Goal: Information Seeking & Learning: Understand process/instructions

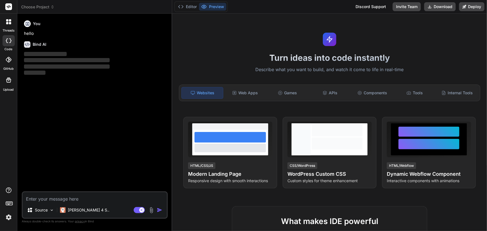
type textarea "x"
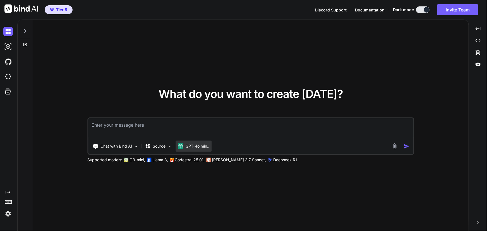
click at [195, 148] on p "GPT-4o min.." at bounding box center [198, 147] width 24 height 6
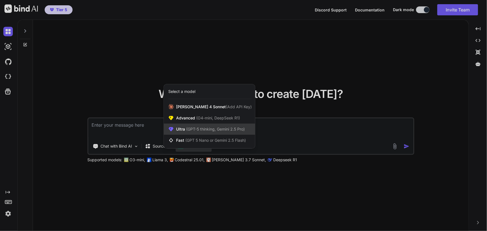
click at [204, 129] on span "(GPT-5 thinking, Gemini 2.5 Pro)" at bounding box center [215, 129] width 60 height 5
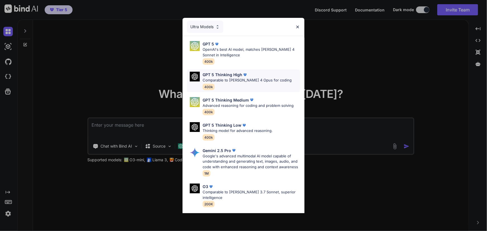
click at [236, 78] on p "Comparable to [PERSON_NAME] 4 Opus for coding" at bounding box center [247, 81] width 89 height 6
type textarea "x"
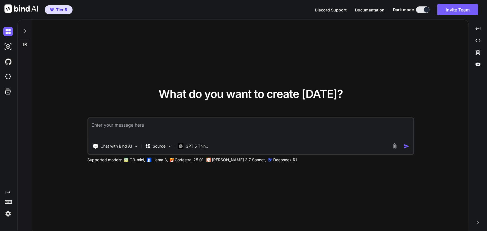
click at [165, 126] on textarea at bounding box center [250, 128] width 325 height 21
type textarea "I"
type textarea "x"
type textarea "I"
type textarea "x"
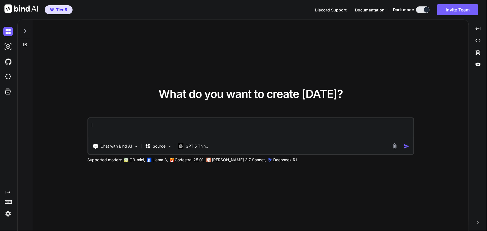
type textarea "I u"
type textarea "x"
type textarea "I us"
type textarea "x"
type textarea "I use"
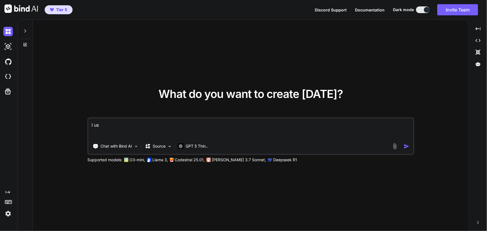
type textarea "x"
type textarea "I use"
type textarea "x"
type textarea "I use"
type textarea "x"
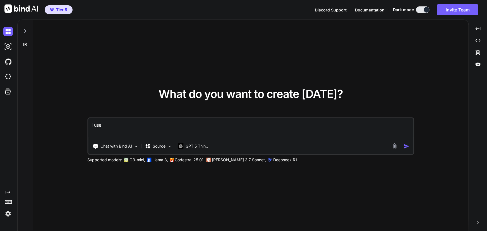
type textarea "I us"
type textarea "x"
type textarea "I u"
type textarea "x"
type textarea "I"
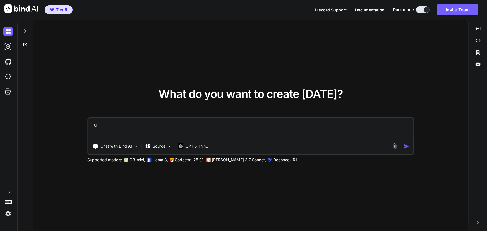
type textarea "x"
type textarea "I r"
type textarea "x"
type textarea "I re"
type textarea "x"
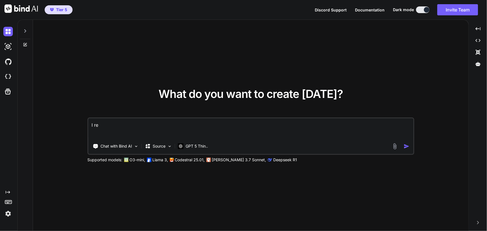
type textarea "I res"
type textarea "x"
type textarea "I rese"
type textarea "x"
type textarea "I resel"
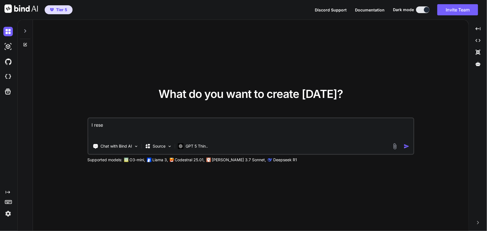
type textarea "x"
type textarea "I resell"
type textarea "x"
type textarea "I resell"
type textarea "x"
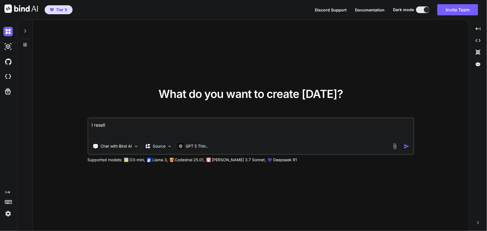
type textarea "I resell g"
type textarea "x"
type textarea "I resell go"
type textarea "x"
type textarea "I resell go"
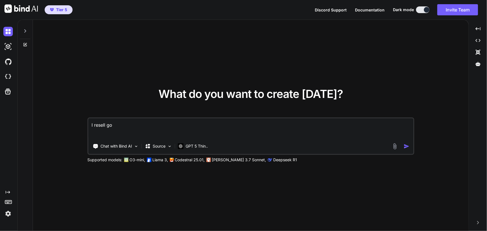
type textarea "x"
type textarea "I resell go h"
type textarea "x"
type textarea "I resell go hi"
type textarea "x"
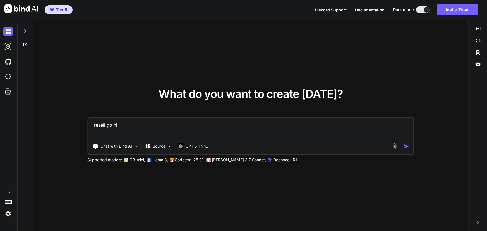
type textarea "I resell go hig"
type textarea "x"
type textarea "I resell go high"
type textarea "x"
type textarea "I resell go high"
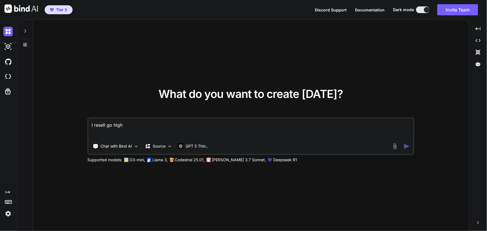
type textarea "x"
type textarea "I resell go high l"
type textarea "x"
type textarea "I resell go high le"
type textarea "x"
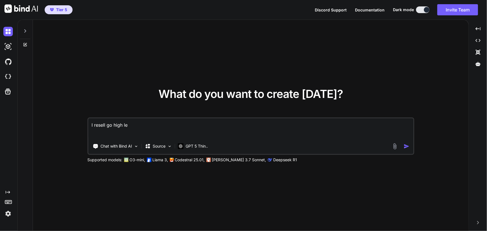
type textarea "I resell go high lev"
type textarea "x"
type textarea "I resell go high leve"
type textarea "x"
type textarea "I resell go high level"
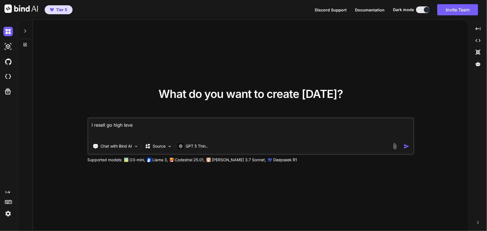
type textarea "x"
type textarea "I resell go high level"
type textarea "x"
type textarea "I resell go high level w"
type textarea "x"
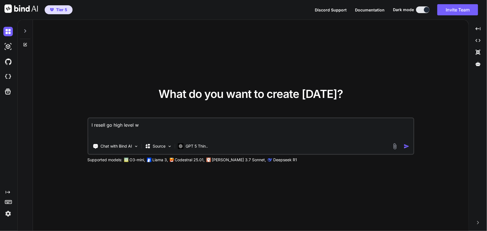
type textarea "I resell go high level wh"
type textarea "x"
type textarea "I resell go high level whi"
type textarea "x"
type textarea "I resell go high level whit"
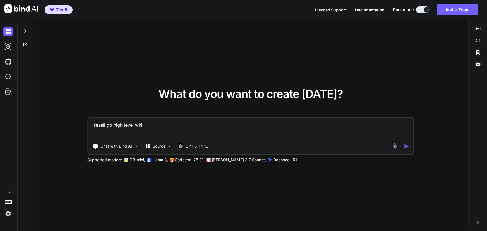
type textarea "x"
type textarea "I resell go high level white"
type textarea "x"
type textarea "I resell go high level white"
type textarea "x"
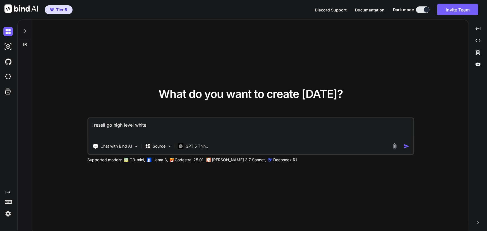
type textarea "I resell go high level white l"
type textarea "x"
type textarea "I resell go high level white la"
type textarea "x"
type textarea "I resell go high level white lab"
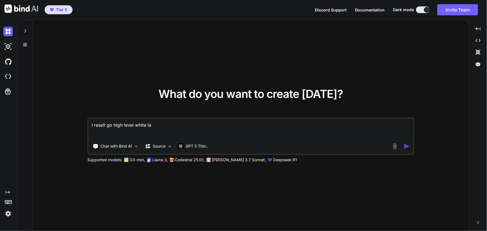
type textarea "x"
type textarea "I resell go high level white labe"
type textarea "x"
type textarea "I resell go high level white label"
type textarea "x"
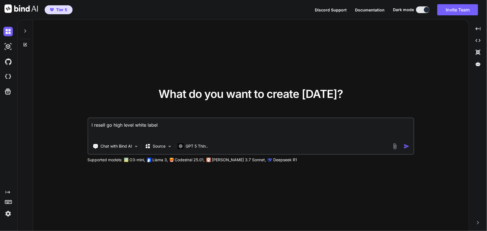
type textarea "I resell go high level white label"
type textarea "x"
type textarea "I resell go high level white label a"
type textarea "x"
type textarea "I resell go high level white label an"
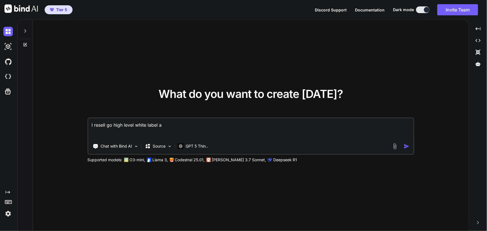
type textarea "x"
type textarea "I resell go high level white label and"
type textarea "x"
type textarea "I resell go high level white label and"
type textarea "x"
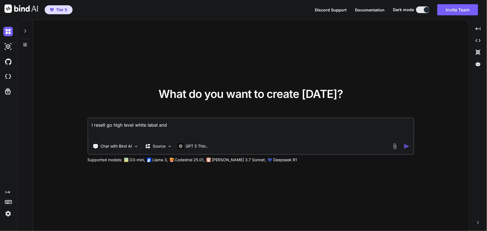
type textarea "I resell go high level white label and h"
type textarea "x"
type textarea "I resell go high level white label and ha"
type textarea "x"
type textarea "I resell go high level white label and hav"
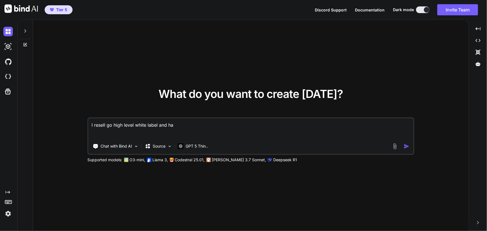
type textarea "x"
type textarea "I resell go high level white label and have"
type textarea "x"
type textarea "I resell go high level white label and have"
type textarea "x"
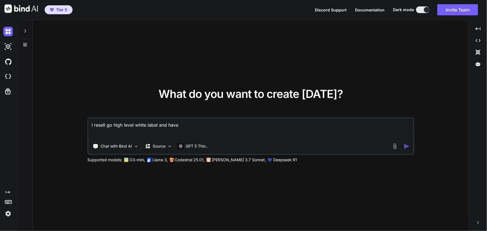
type textarea "I resell go high level white label and have s"
type textarea "x"
type textarea "I resell go high level white label and have su"
type textarea "x"
type textarea "I resell go high level white label and have sub"
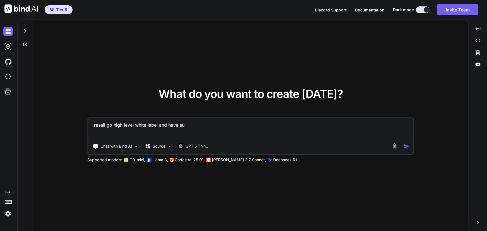
type textarea "x"
type textarea "I resell go high level white label and have su"
type textarea "x"
type textarea "I resell go high level white label and have s"
type textarea "x"
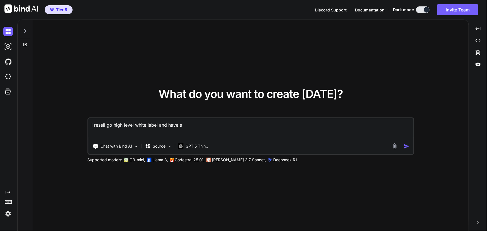
type textarea "I resell go high level white label and have"
type textarea "x"
type textarea "I resell go high level white label and have c"
type textarea "x"
type textarea "I resell go high level white label and have cl"
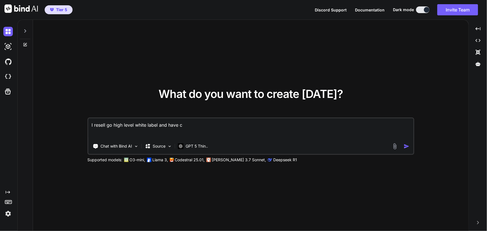
type textarea "x"
type textarea "I resell go high level white label and have cli"
type textarea "x"
type textarea "I resell go high level white label and have clie"
type textarea "x"
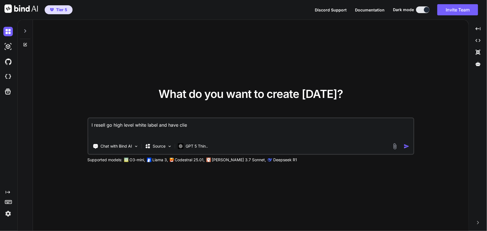
type textarea "I resell go high level white label and have clien"
type textarea "x"
type textarea "I resell go high level white label and have client"
type textarea "x"
type textarea "I resell go high level white label and have clients"
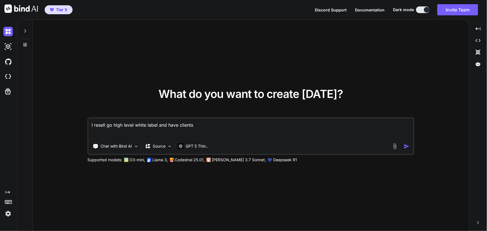
type textarea "x"
type textarea "I resell go high level white label and have clients"
type textarea "x"
type textarea "I resell go high level white label and have clients t"
type textarea "x"
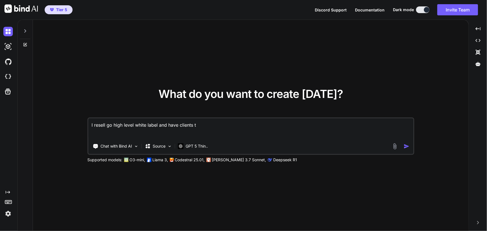
type textarea "I resell go high level white label and have clients th"
type textarea "x"
type textarea "I resell go high level white label and have clients tha"
type textarea "x"
type textarea "I resell go high level white label and have clients that"
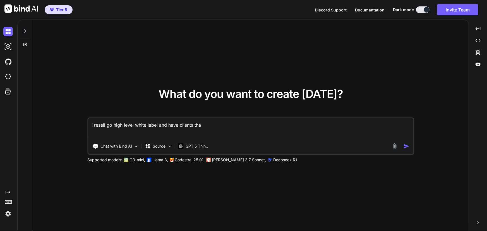
type textarea "x"
type textarea "I resell go high level white label and have clients that"
type textarea "x"
type textarea "I resell go high level white label and have clients that r"
type textarea "x"
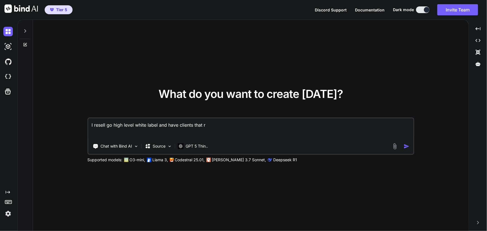
type textarea "I resell go high level white label and have clients that re"
type textarea "x"
type textarea "I resell go high level white label and have clients that ref"
type textarea "x"
type textarea "I resell go high level white label and have clients that refe"
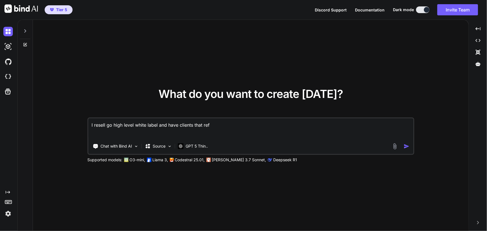
type textarea "x"
type textarea "I resell go high level white label and have clients that refer"
type textarea "x"
type textarea "I resell go high level white label and have clients that refer"
type textarea "x"
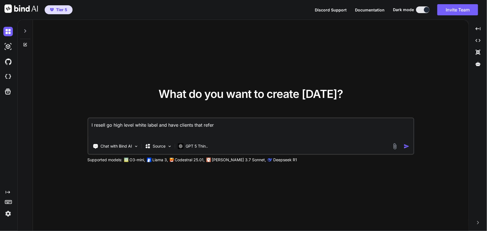
type textarea "I resell go high level white label and have clients that refer p"
type textarea "x"
type textarea "I resell go high level white label and have clients that refer pe"
type textarea "x"
type textarea "I resell go high level white label and have clients that refer peo"
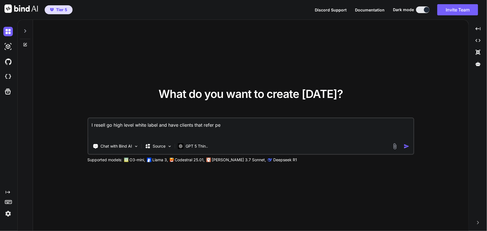
type textarea "x"
type textarea "I resell go high level white label and have clients that refer peop"
type textarea "x"
type textarea "I resell go high level white label and have clients that refer peopl"
type textarea "x"
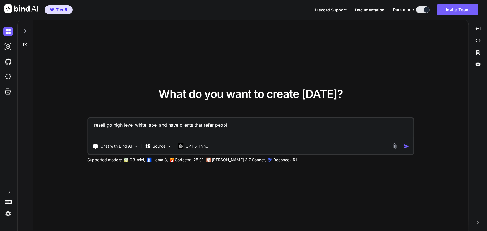
type textarea "I resell go high level white label and have clients that refer people"
type textarea "x"
type textarea "I resell go high level white label and have clients that refer people"
type textarea "x"
type textarea "I resell go high level white label and have clients that refer people t"
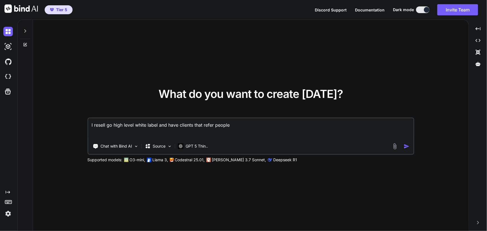
type textarea "x"
type textarea "I resell go high level white label and have clients that refer people to"
type textarea "x"
type textarea "I resell go high level white label and have clients that refer people to"
type textarea "x"
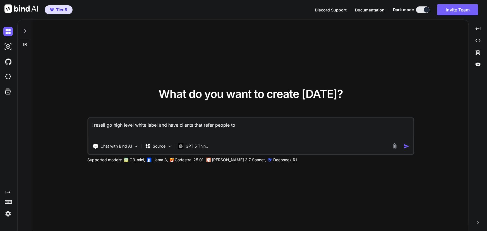
type textarea "I resell go high level white label and have clients that refer people to m"
type textarea "x"
type textarea "I resell go high level white label and have clients that refer people to me"
type textarea "x"
type textarea "I resell go high level white label and have clients that refer people to me"
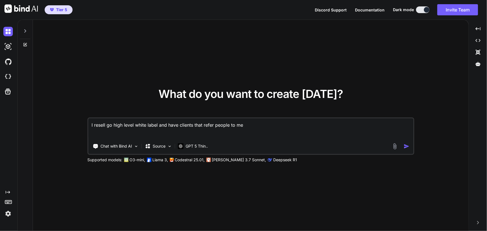
type textarea "x"
type textarea "I resell go high level white label and have clients that refer people to me t"
type textarea "x"
type textarea "I resell go high level white label and have clients that refer people to me to"
type textarea "x"
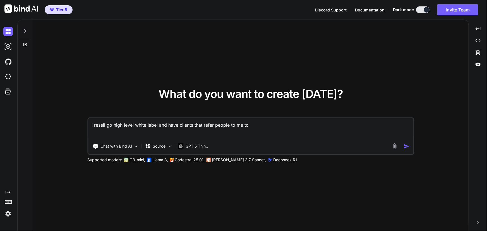
type textarea "I resell go high level white label and have clients that refer people to me to"
type textarea "x"
type textarea "I resell go high level white label and have clients that refer people to me to a"
type textarea "x"
type textarea "I resell go high level white label and have clients that refer people to me to …"
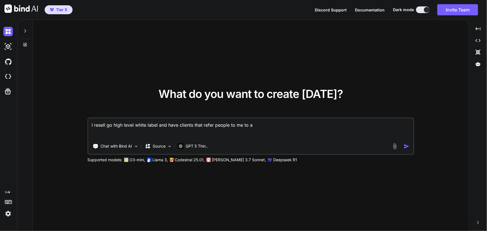
type textarea "x"
type textarea "I resell go high level white label and have clients that refer people to me to …"
type textarea "x"
type textarea "I resell go high level white label and have clients that refer people to me to …"
type textarea "x"
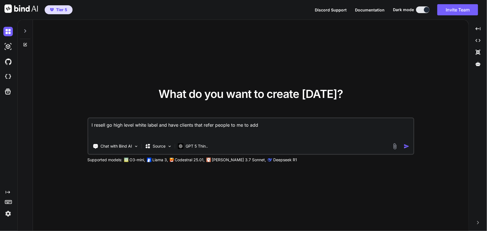
type textarea "I resell go high level white label and have clients that refer people to me to …"
type textarea "x"
type textarea "I resell go high level white label and have clients that refer people to me to …"
type textarea "x"
type textarea "I resell go high level white label and have clients that refer people to me to …"
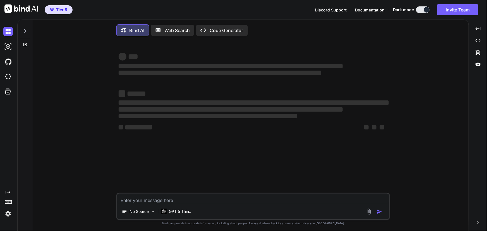
scroll to position [3, 0]
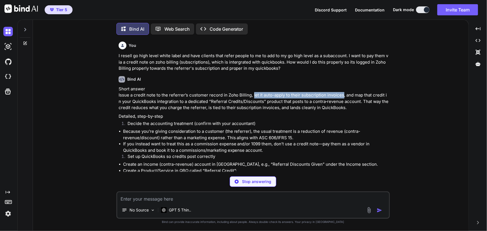
drag, startPoint x: 252, startPoint y: 96, endPoint x: 341, endPoint y: 95, distance: 88.8
click at [341, 95] on p "Short answer Issue a credit note to the referrer’s customer record in Zoho Bill…" at bounding box center [254, 98] width 270 height 25
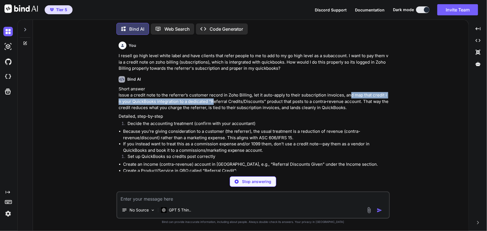
drag, startPoint x: 349, startPoint y: 94, endPoint x: 210, endPoint y: 103, distance: 138.8
click at [210, 103] on p "Short answer Issue a credit note to the referrer’s customer record in Zoho Bill…" at bounding box center [254, 98] width 270 height 25
click at [206, 102] on p "Short answer Issue a credit note to the referrer’s customer record in Zoho Bill…" at bounding box center [254, 98] width 270 height 25
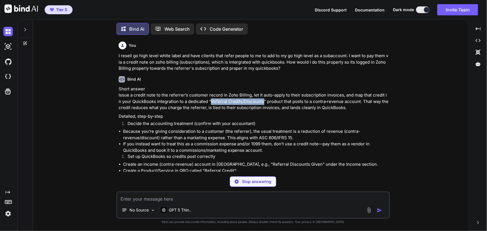
drag, startPoint x: 208, startPoint y: 100, endPoint x: 260, endPoint y: 102, distance: 52.0
click at [260, 102] on p "Short answer Issue a credit note to the referrer’s customer record in Zoho Bill…" at bounding box center [254, 98] width 270 height 25
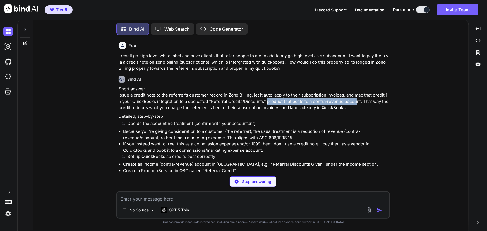
drag, startPoint x: 263, startPoint y: 102, endPoint x: 357, endPoint y: 103, distance: 94.1
click at [352, 101] on p "Short answer Issue a credit note to the referrer’s customer record in Zoho Bill…" at bounding box center [254, 98] width 270 height 25
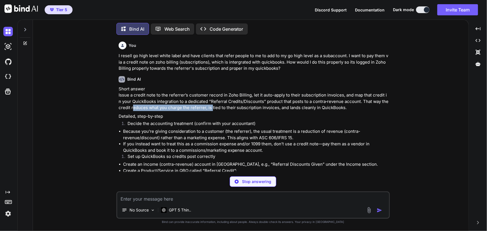
drag, startPoint x: 128, startPoint y: 108, endPoint x: 208, endPoint y: 106, distance: 79.6
click at [208, 106] on p "Short answer Issue a credit note to the referrer’s customer record in Zoho Bill…" at bounding box center [254, 98] width 270 height 25
click at [216, 106] on p "Short answer Issue a credit note to the referrer’s customer record in Zoho Bill…" at bounding box center [254, 98] width 270 height 25
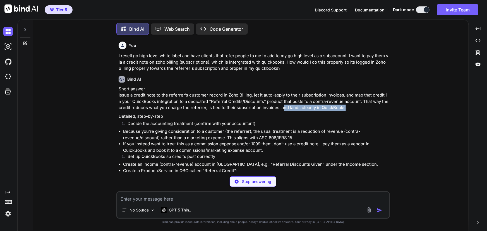
drag, startPoint x: 278, startPoint y: 106, endPoint x: 339, endPoint y: 106, distance: 60.9
click at [339, 106] on p "Short answer Issue a credit note to the referrer’s customer record in Zoho Bill…" at bounding box center [254, 98] width 270 height 25
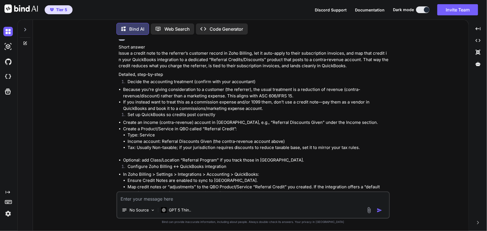
scroll to position [51, 0]
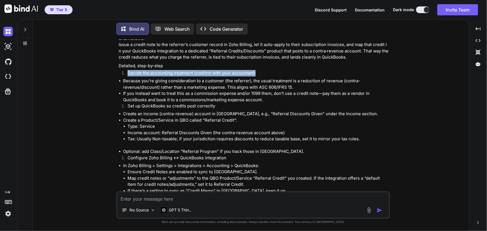
drag, startPoint x: 128, startPoint y: 73, endPoint x: 255, endPoint y: 73, distance: 127.1
click at [255, 73] on li "Decide the accounting treatment (confirm with your accountant)" at bounding box center [256, 74] width 266 height 8
click at [268, 75] on li "Decide the accounting treatment (confirm with your accountant)" at bounding box center [256, 74] width 266 height 8
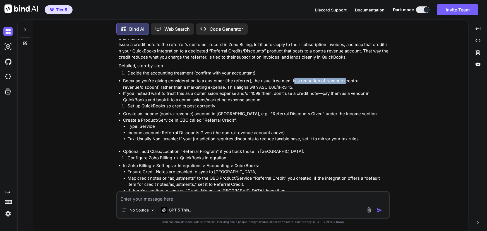
drag, startPoint x: 293, startPoint y: 80, endPoint x: 344, endPoint y: 82, distance: 51.4
click at [344, 82] on li "Because you’re giving consideration to a customer (the referrer), the usual tre…" at bounding box center [256, 84] width 266 height 13
drag, startPoint x: 164, startPoint y: 87, endPoint x: 219, endPoint y: 87, distance: 55.0
click at [206, 87] on li "Because you’re giving consideration to a customer (the referrer), the usual tre…" at bounding box center [256, 84] width 266 height 13
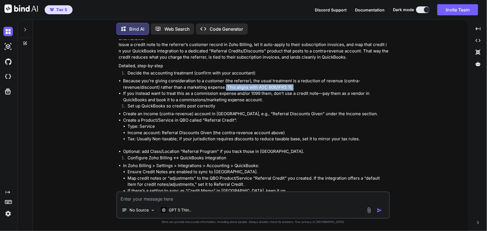
drag, startPoint x: 226, startPoint y: 87, endPoint x: 301, endPoint y: 87, distance: 74.9
click at [301, 87] on li "Because you’re giving consideration to a customer (the referrer), the usual tre…" at bounding box center [256, 84] width 266 height 13
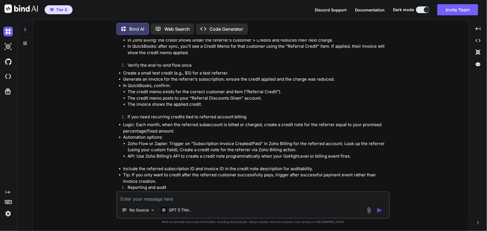
scroll to position [518, 0]
